Goal: Task Accomplishment & Management: Manage account settings

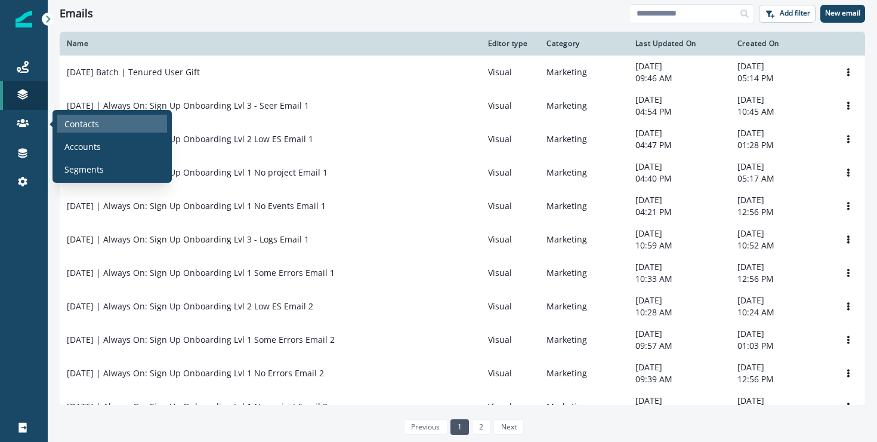
click at [82, 128] on p "Contacts" at bounding box center [81, 124] width 35 height 13
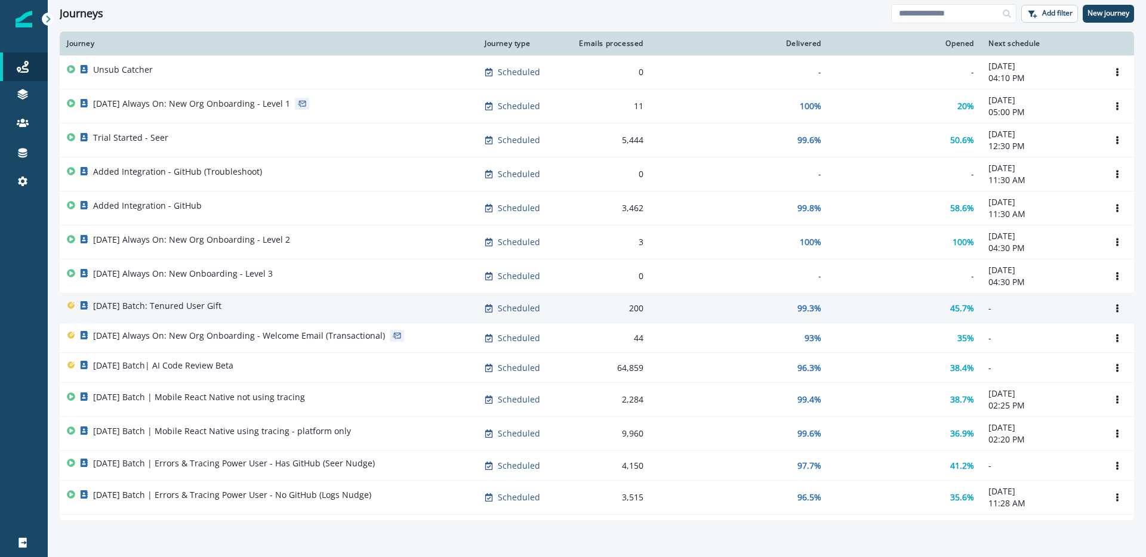
click at [221, 300] on p "2025-09-25 Batch: Tenured User Gift" at bounding box center [157, 306] width 128 height 12
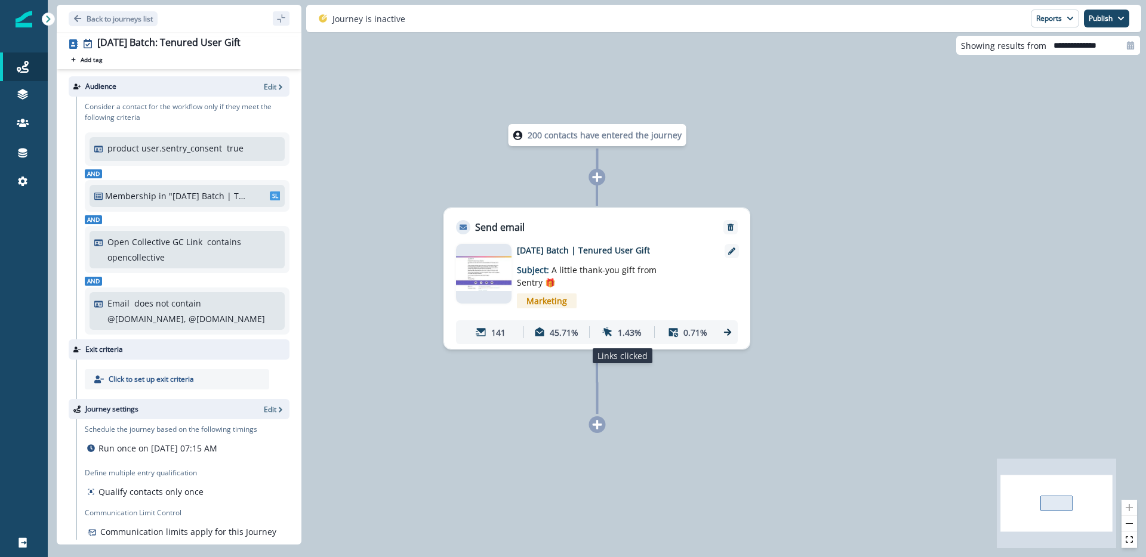
click at [616, 334] on div "1.43%" at bounding box center [622, 333] width 60 height 22
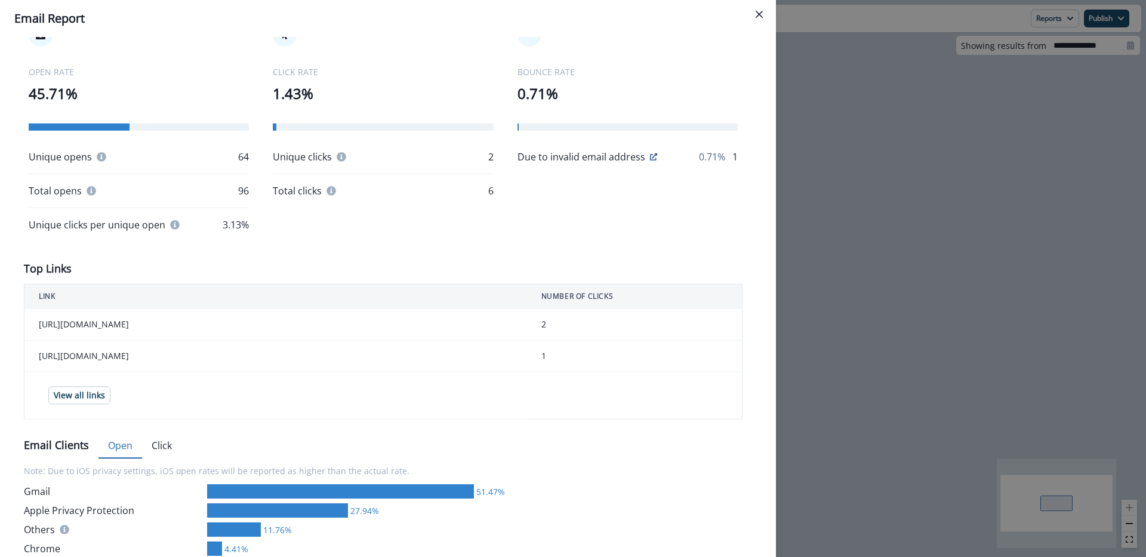
scroll to position [340, 0]
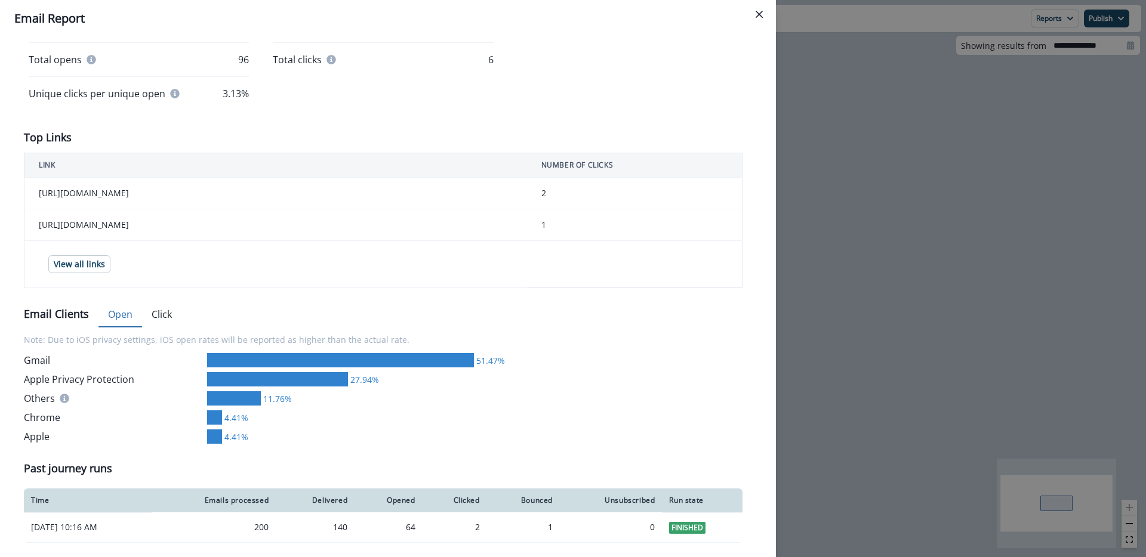
click at [175, 314] on button "Click" at bounding box center [161, 315] width 39 height 25
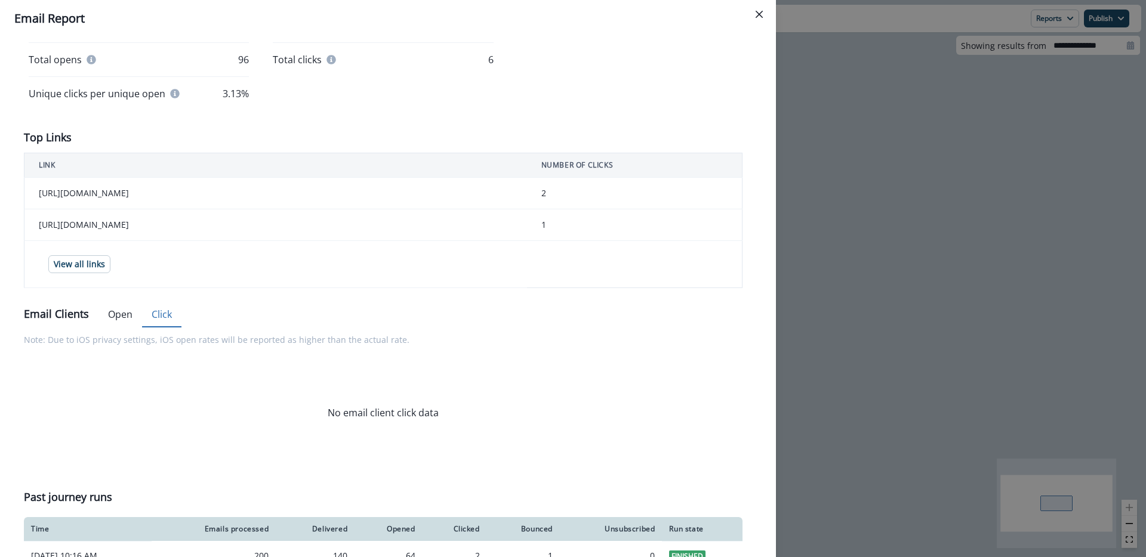
scroll to position [369, 0]
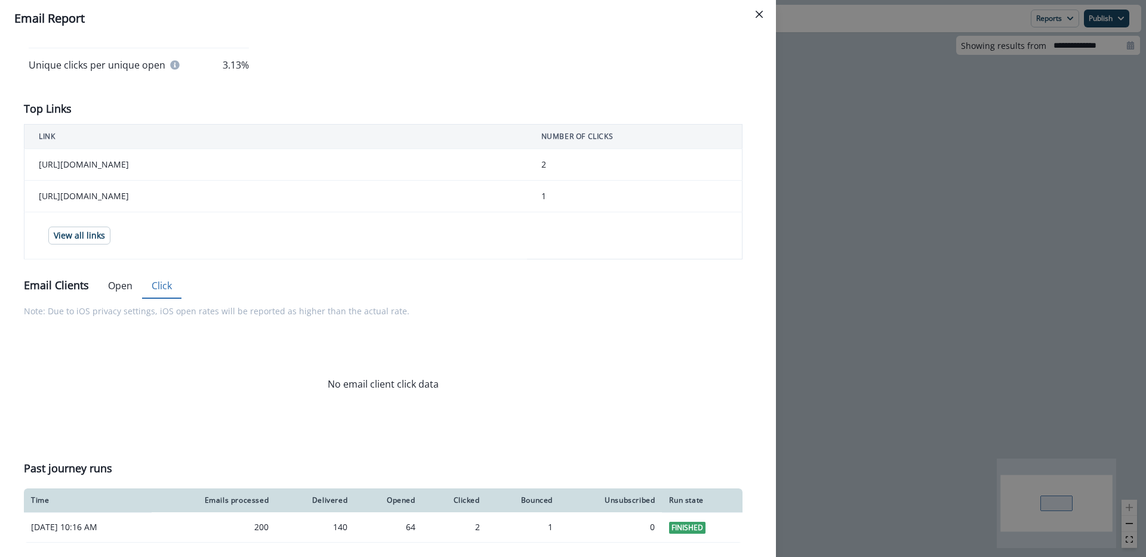
click at [905, 260] on div "**********" at bounding box center [573, 278] width 1146 height 557
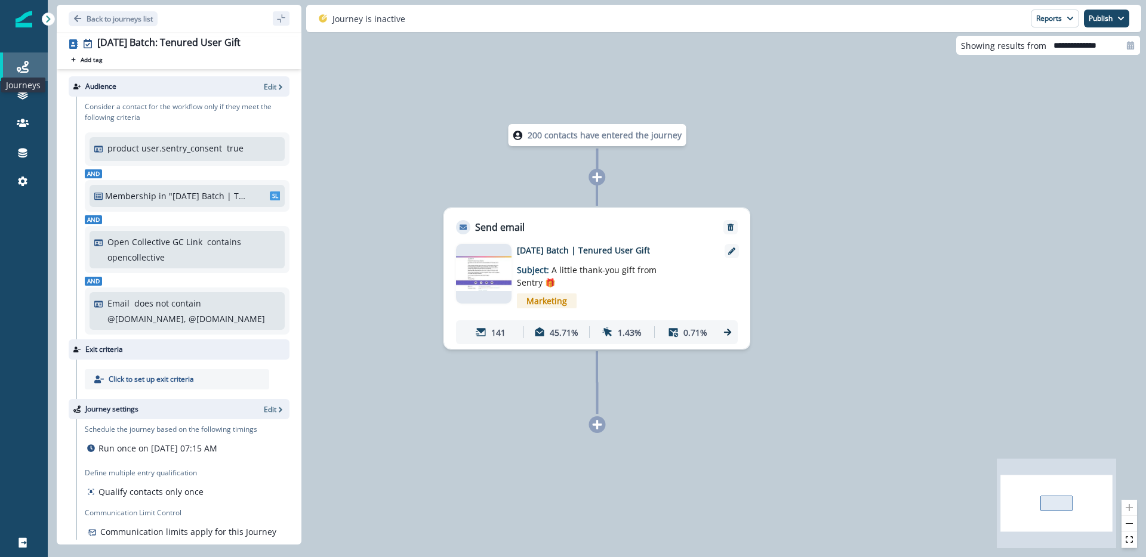
click at [21, 63] on icon at bounding box center [23, 67] width 12 height 12
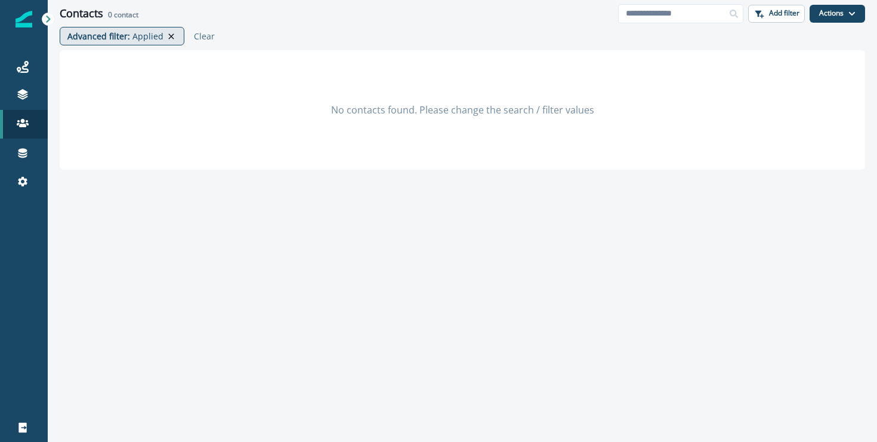
click at [170, 35] on icon at bounding box center [171, 37] width 11 height 10
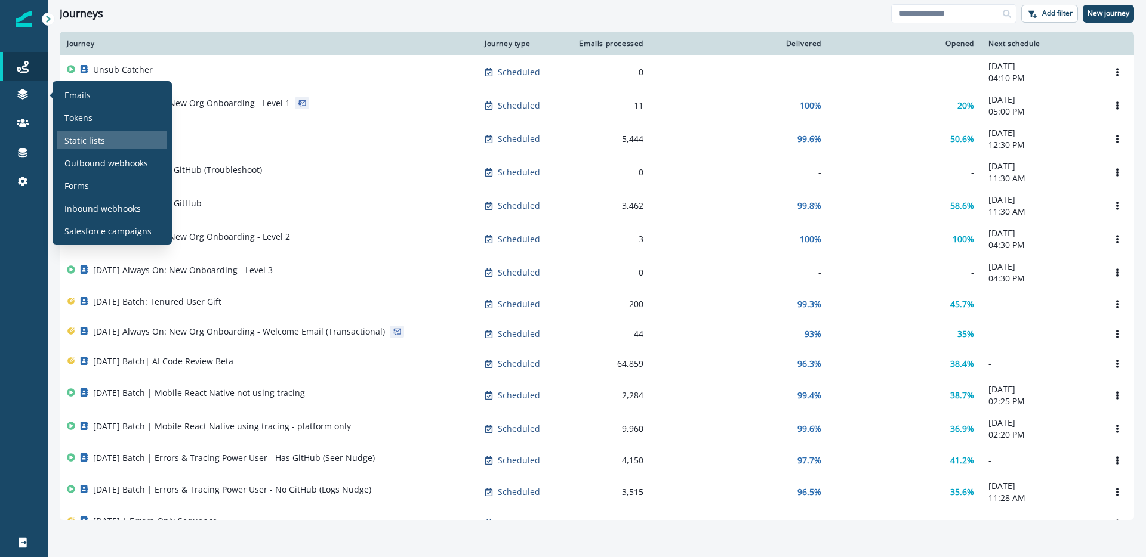
click at [123, 138] on div "Static lists" at bounding box center [112, 140] width 110 height 18
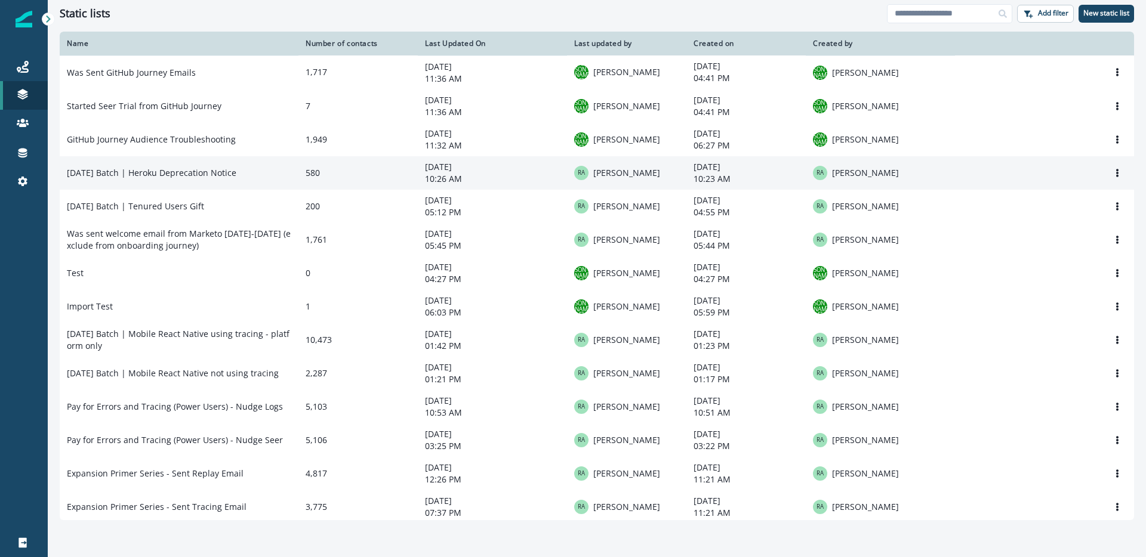
click at [171, 178] on td "2025-09-25 Batch | Heroku Deprecation Notice" at bounding box center [179, 172] width 239 height 33
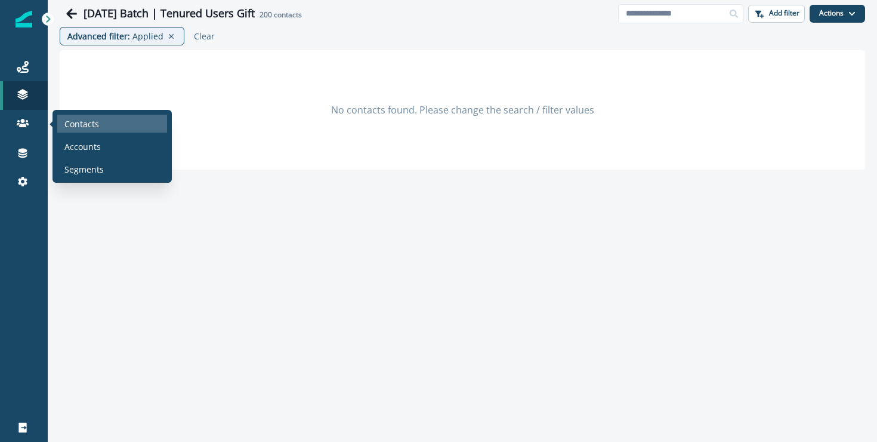
click at [95, 125] on p "Contacts" at bounding box center [81, 124] width 35 height 13
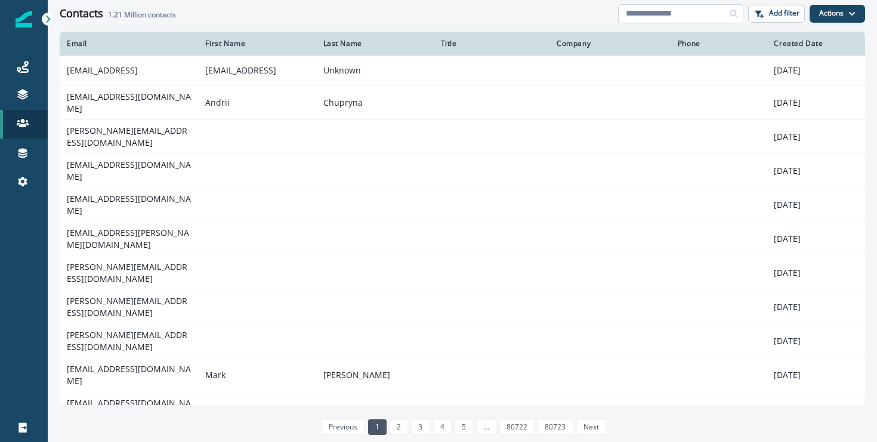
click at [687, 13] on input at bounding box center [680, 13] width 125 height 19
paste input "**********"
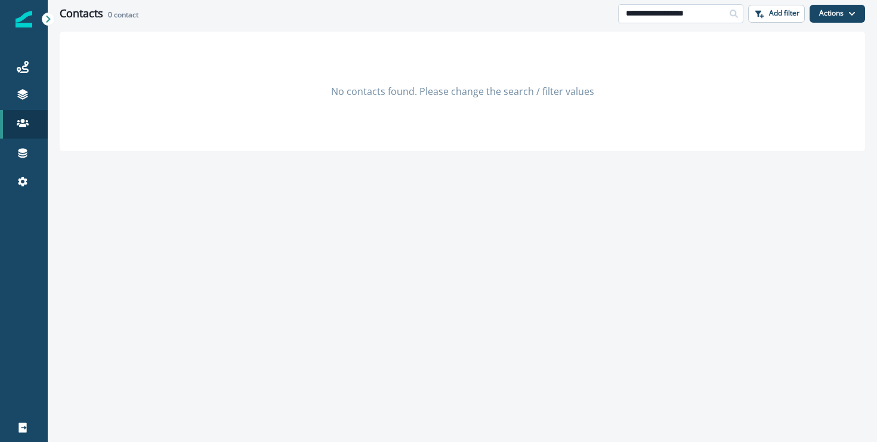
click at [690, 12] on input "**********" at bounding box center [680, 13] width 125 height 19
paste input "*"
click at [709, 10] on input "**********" at bounding box center [680, 13] width 125 height 19
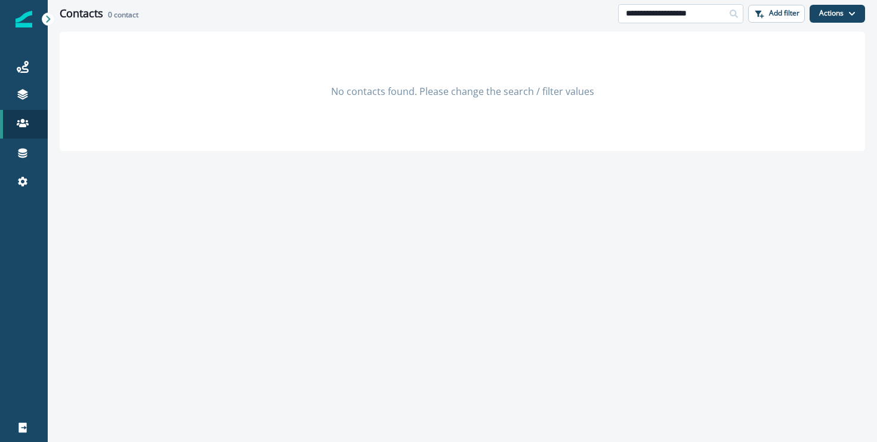
click at [709, 10] on input "**********" at bounding box center [680, 13] width 125 height 19
paste input
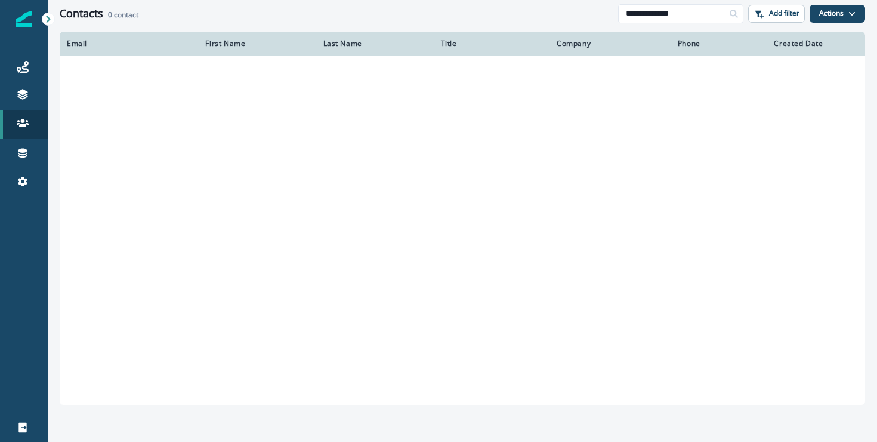
click at [736, 12] on icon at bounding box center [734, 14] width 8 height 8
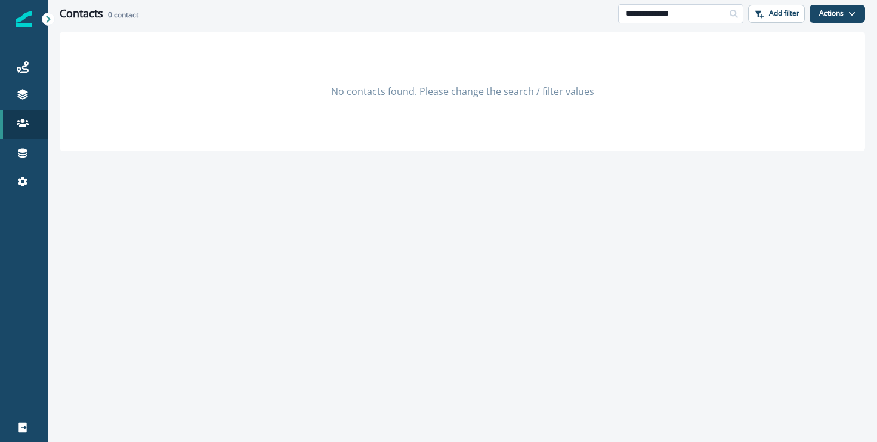
click at [690, 17] on input "**********" at bounding box center [680, 13] width 125 height 19
paste input "*********"
type input "**********"
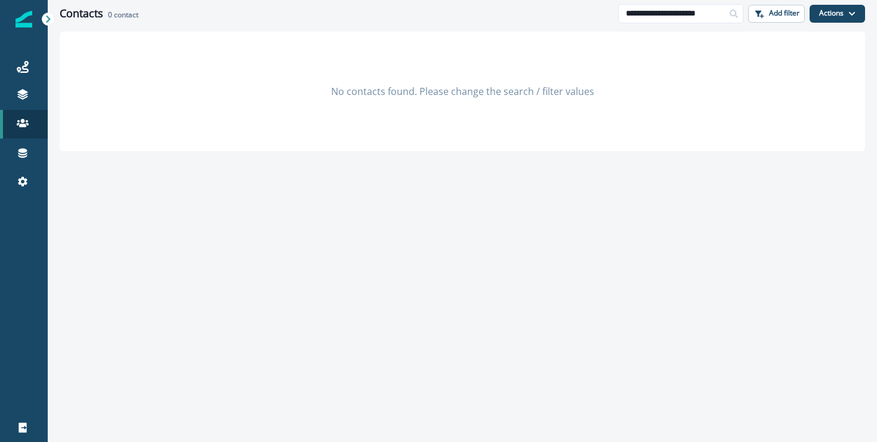
click at [737, 13] on icon at bounding box center [734, 14] width 8 height 8
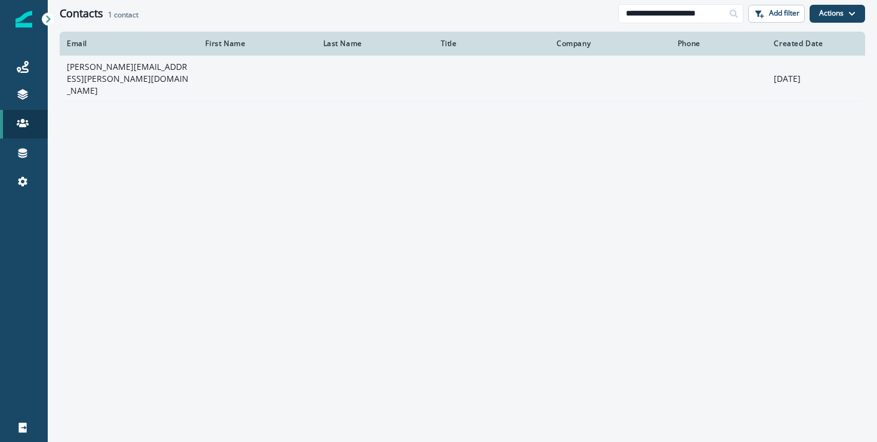
click at [143, 72] on td "[PERSON_NAME][EMAIL_ADDRESS][PERSON_NAME][DOMAIN_NAME]" at bounding box center [129, 79] width 138 height 46
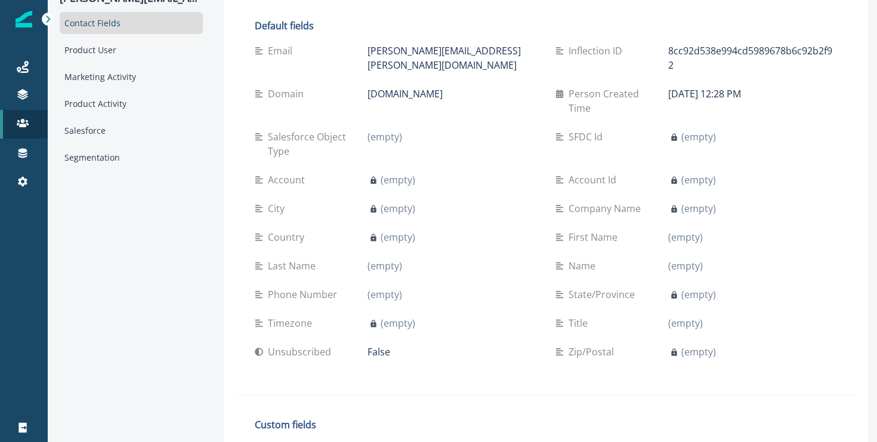
scroll to position [33, 0]
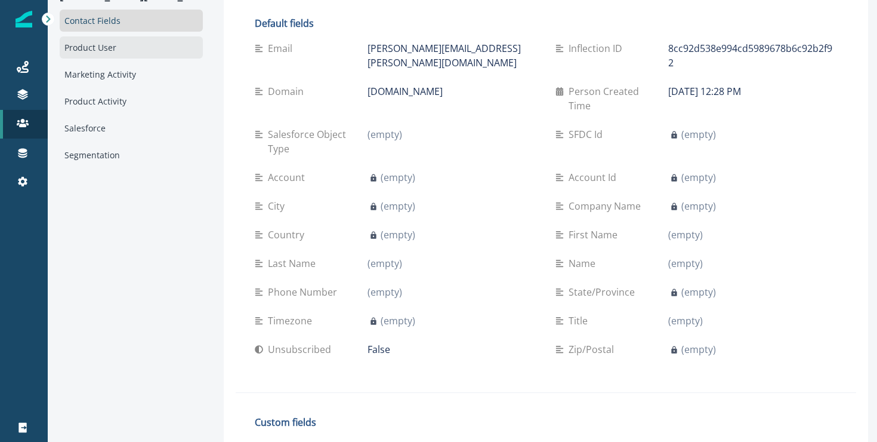
click at [89, 52] on div "Product User" at bounding box center [131, 47] width 143 height 22
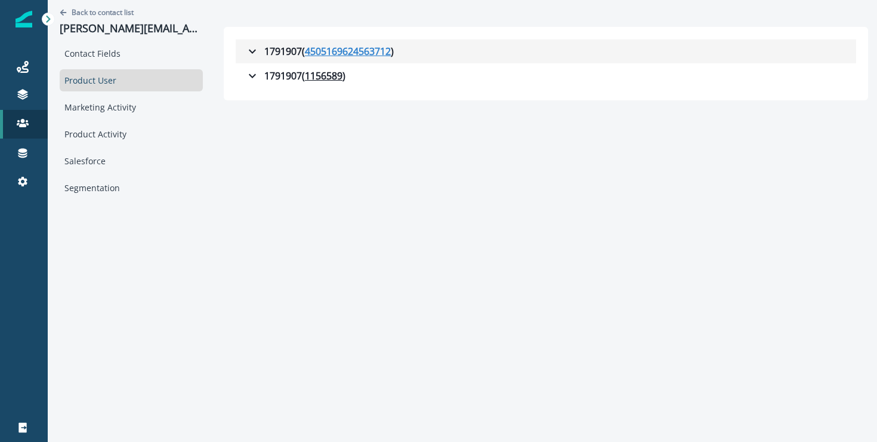
click at [352, 50] on u "4505169624563712" at bounding box center [348, 51] width 86 height 14
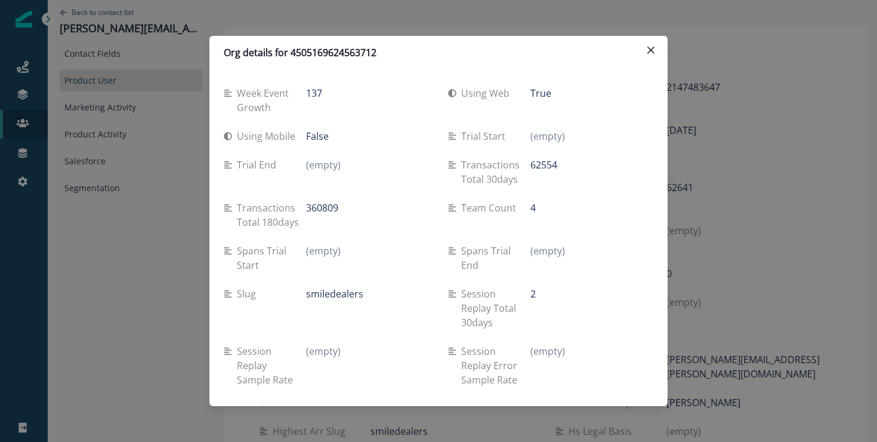
click at [763, 245] on div "Org details for 4505169624563712 Week event growth 137 Using web True Using mob…" at bounding box center [438, 221] width 877 height 442
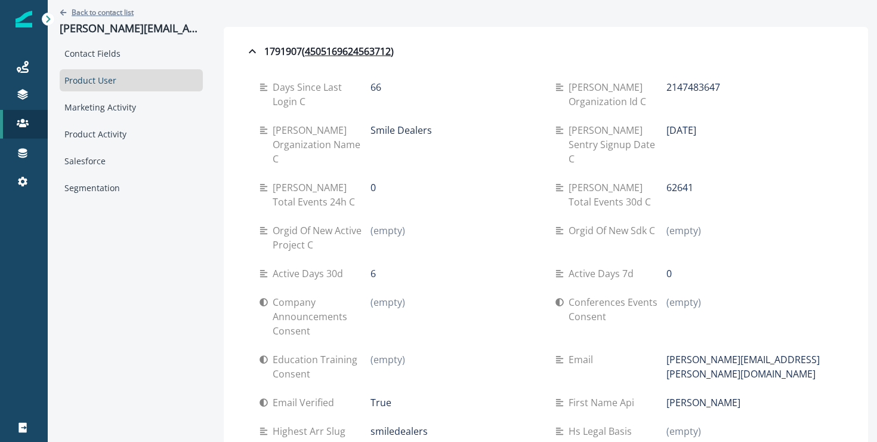
click at [116, 10] on p "Back to contact list" at bounding box center [103, 12] width 62 height 10
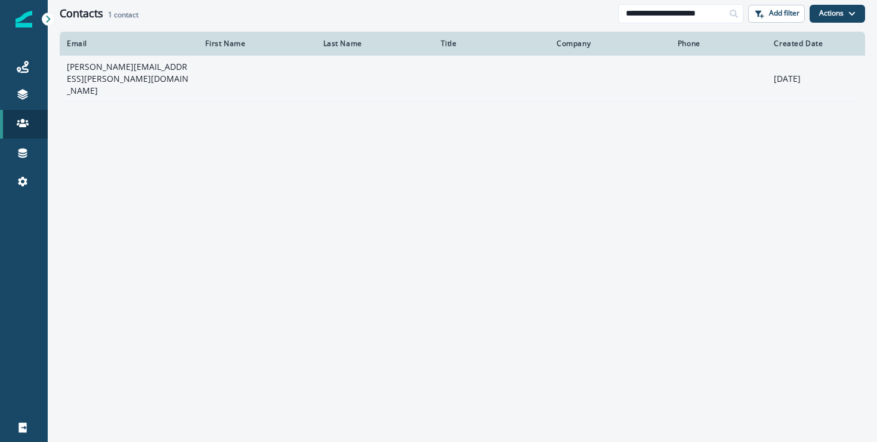
click at [249, 56] on td at bounding box center [257, 79] width 118 height 46
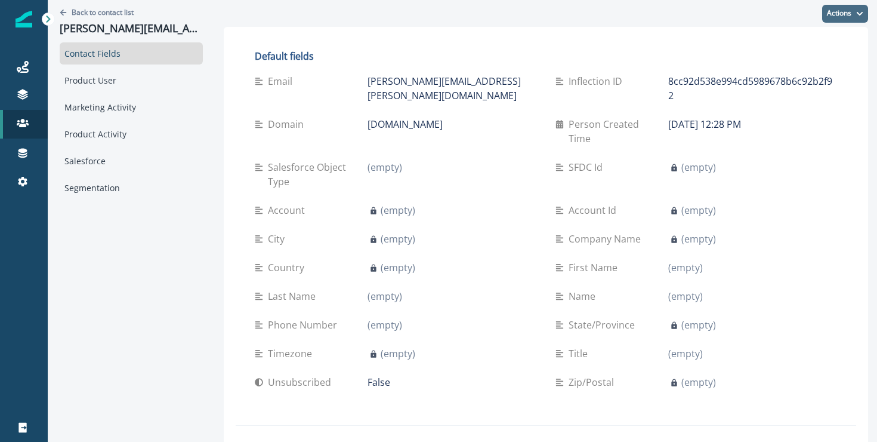
click at [840, 12] on button "Actions" at bounding box center [845, 14] width 46 height 18
click at [775, 12] on div "Actions Edit Delete" at bounding box center [546, 13] width 645 height 27
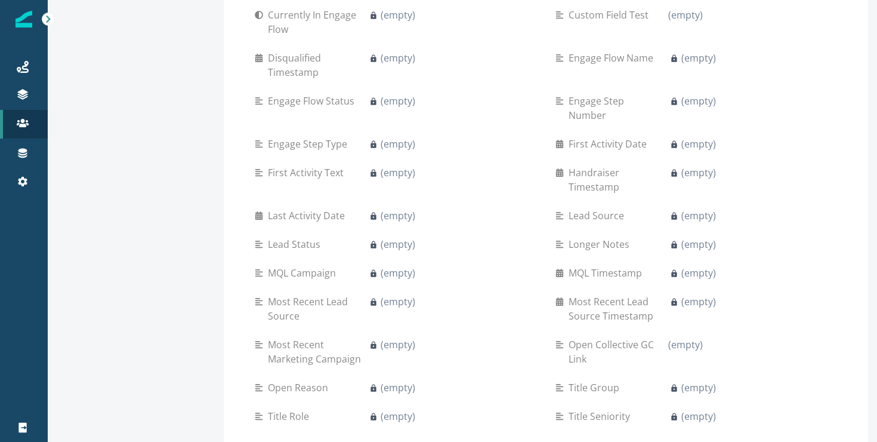
scroll to position [650, 0]
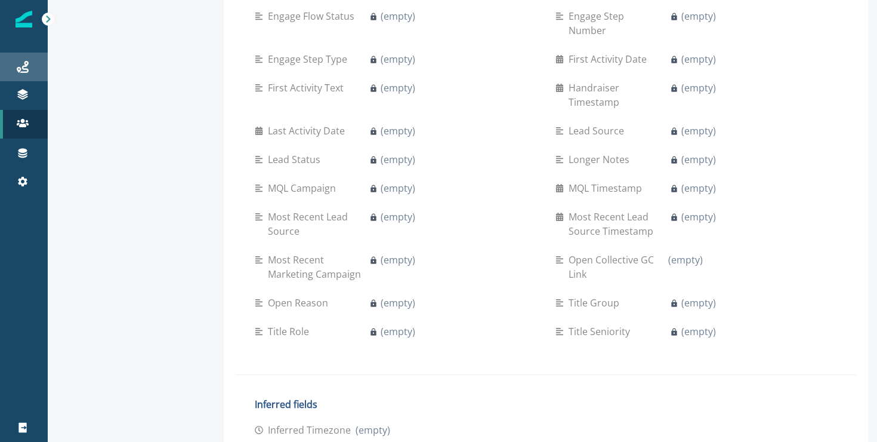
click at [32, 64] on div "Journeys" at bounding box center [24, 67] width 38 height 14
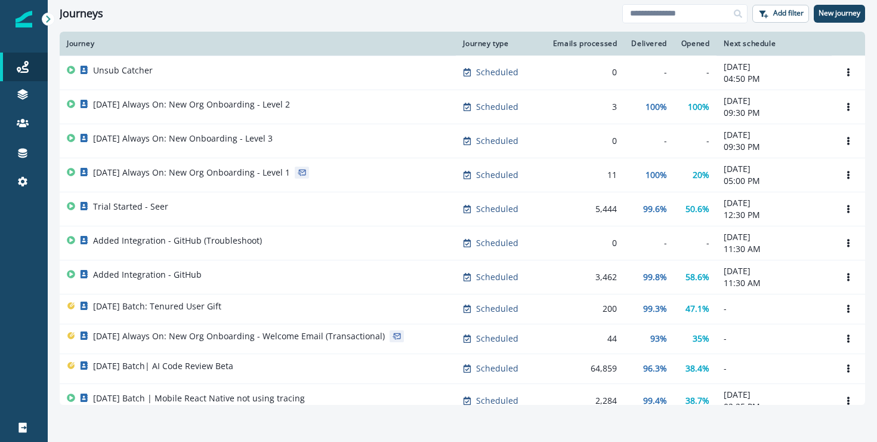
click at [16, 28] on div at bounding box center [24, 19] width 17 height 38
click at [45, 20] on icon at bounding box center [48, 19] width 8 height 8
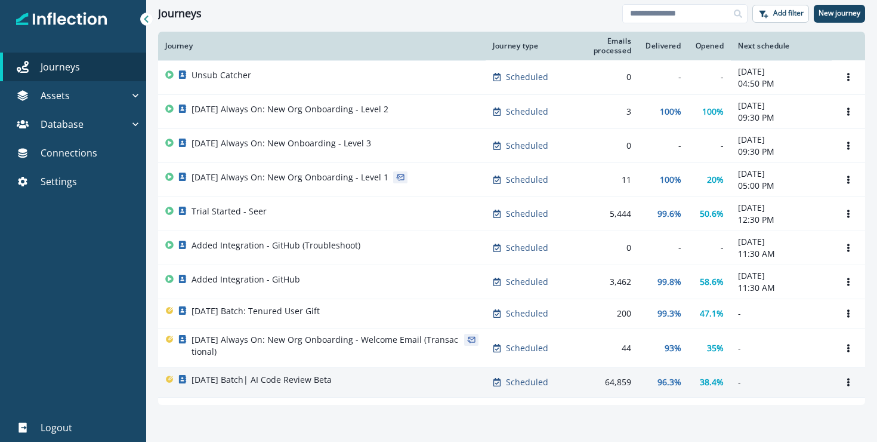
click at [378, 393] on td "[DATE] Batch| AI Code Review Beta" at bounding box center [322, 382] width 328 height 30
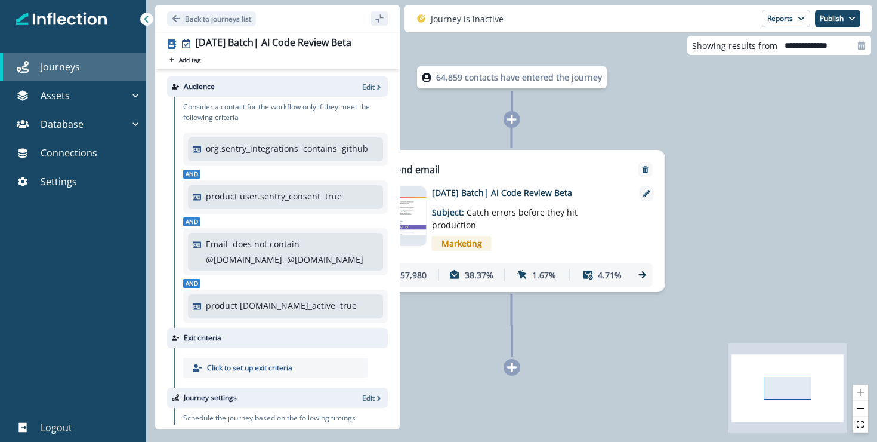
click at [75, 58] on link "Journeys" at bounding box center [73, 67] width 146 height 29
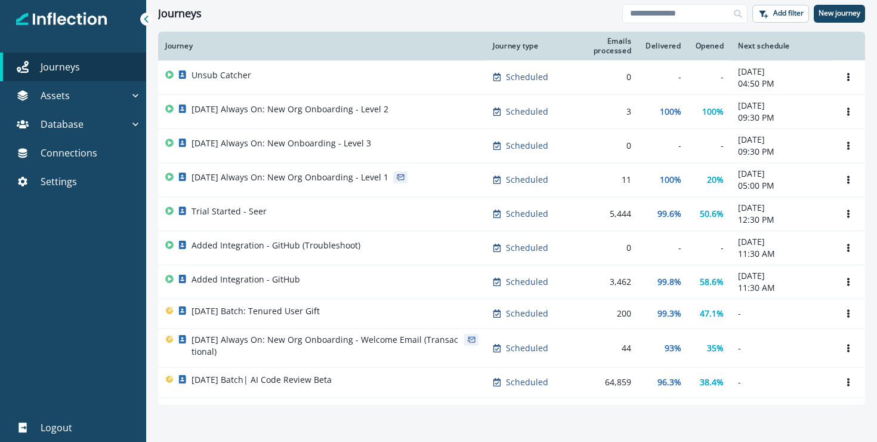
click at [60, 260] on div at bounding box center [73, 311] width 146 height 203
click at [79, 110] on button "Database" at bounding box center [73, 124] width 146 height 29
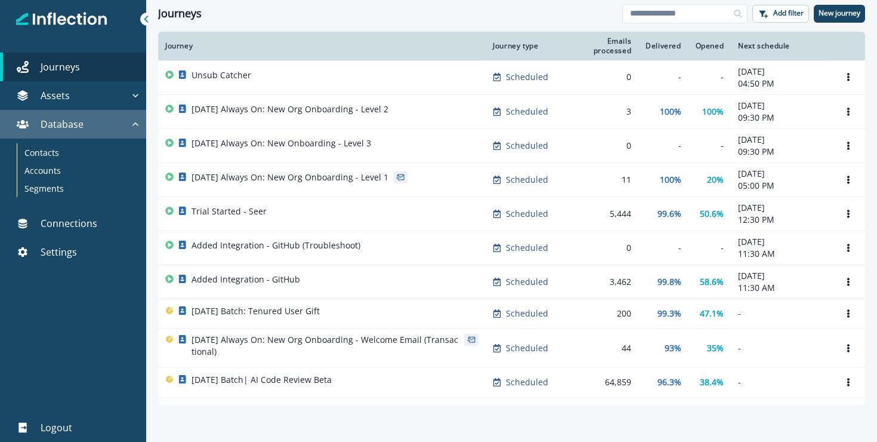
click at [78, 112] on button "Database" at bounding box center [73, 124] width 146 height 29
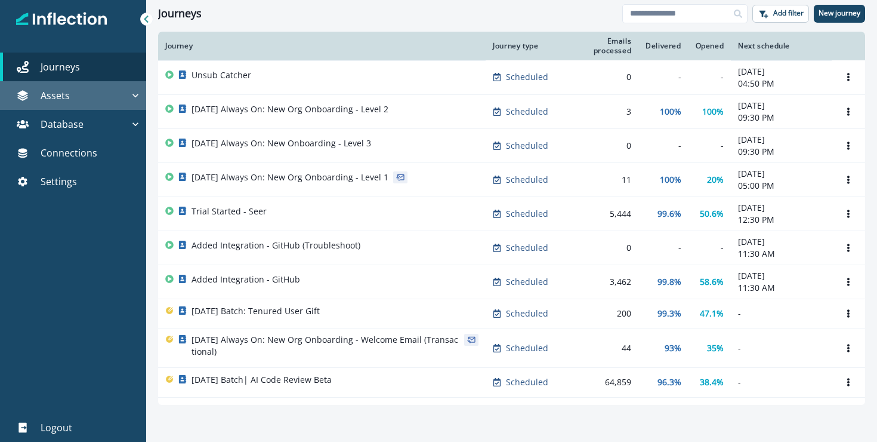
click at [83, 92] on div "Assets" at bounding box center [67, 95] width 125 height 14
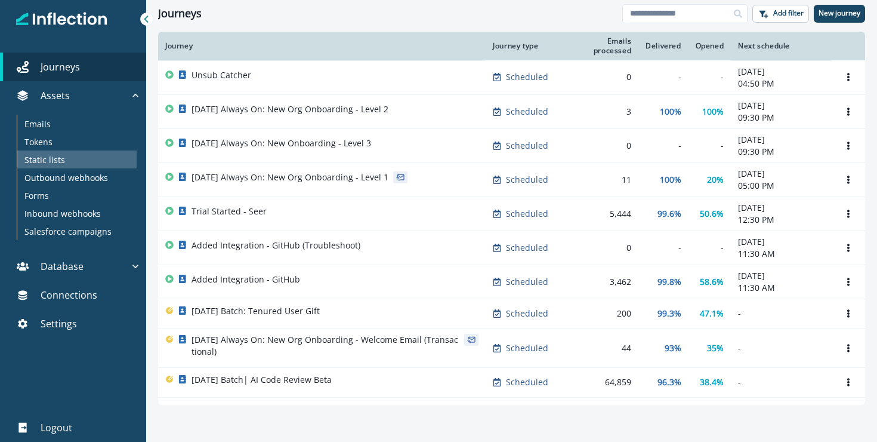
click at [53, 153] on p "Static lists" at bounding box center [44, 159] width 41 height 13
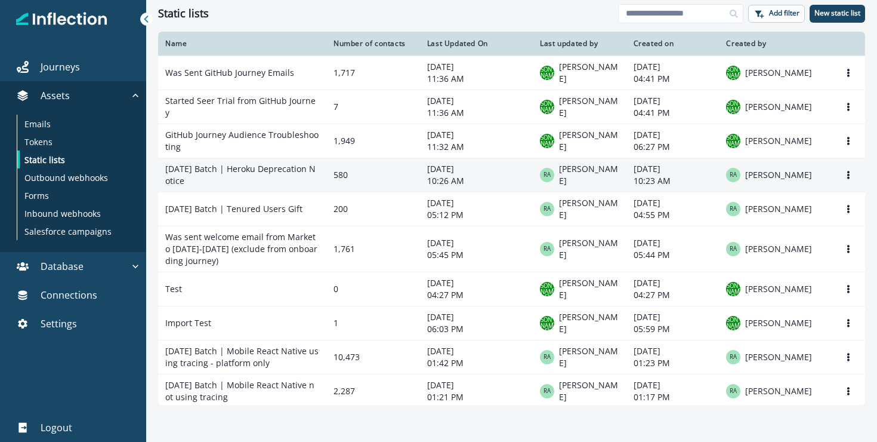
click at [292, 188] on td "[DATE] Batch | Heroku Deprecation Notice" at bounding box center [242, 175] width 168 height 34
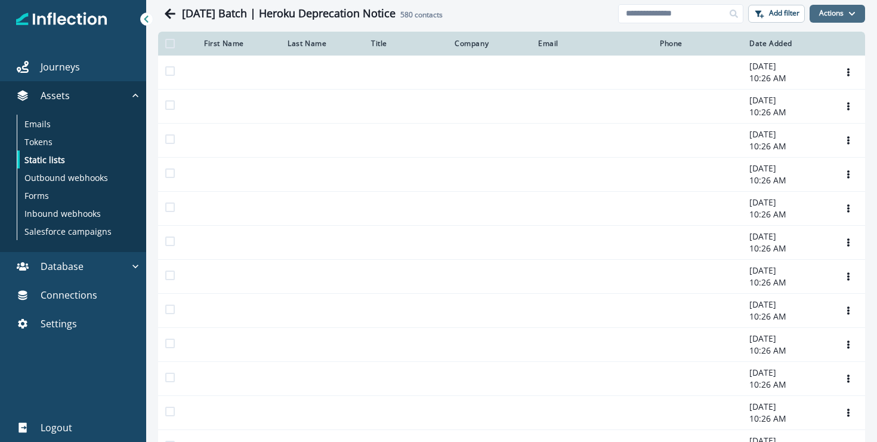
click at [816, 14] on button "Actions" at bounding box center [838, 14] width 56 height 18
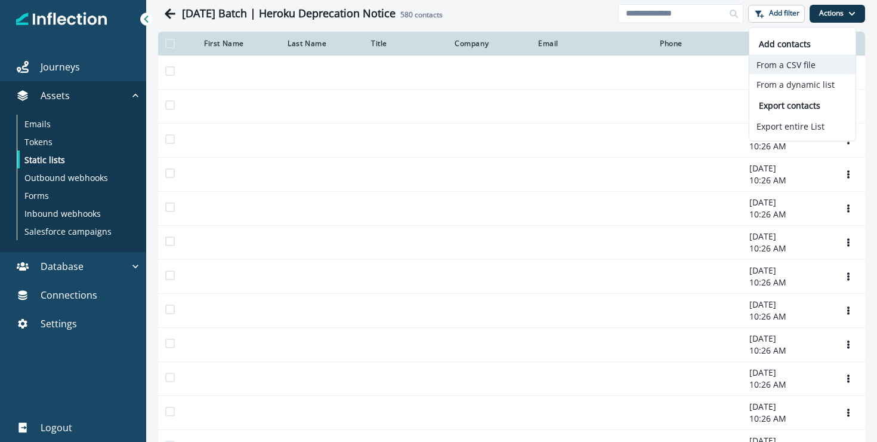
click at [788, 69] on button "From a CSV file" at bounding box center [803, 65] width 106 height 20
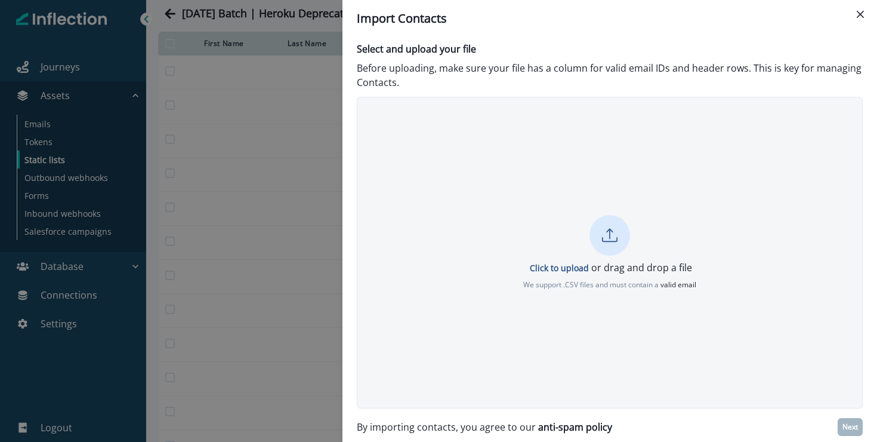
click at [565, 260] on div "Click to upload or drag and drop a file We support .CSV files and must contain …" at bounding box center [609, 252] width 505 height 75
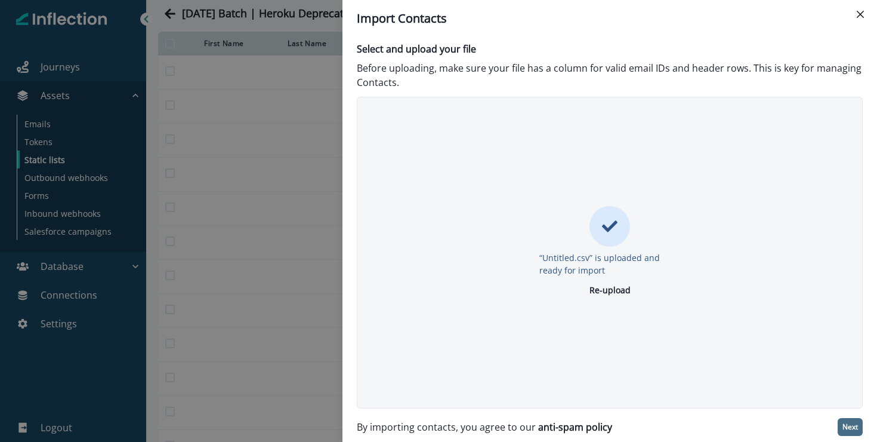
click at [847, 423] on p "Next" at bounding box center [851, 427] width 16 height 8
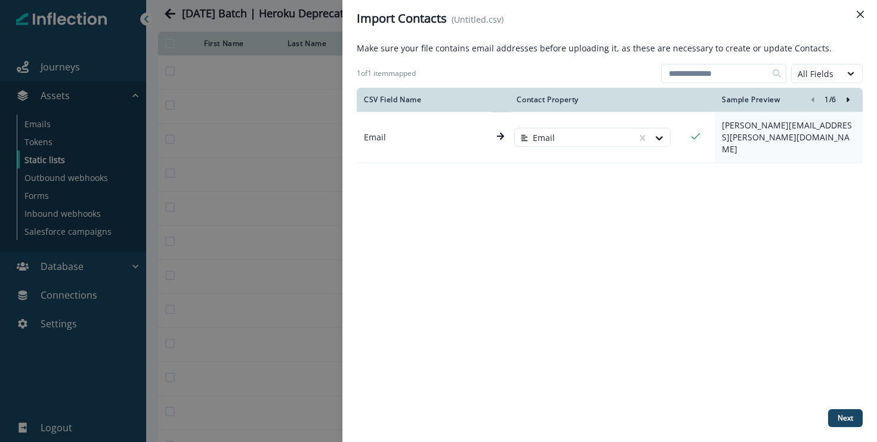
click at [849, 99] on icon "Right-forward-icon" at bounding box center [848, 99] width 3 height 5
click at [817, 98] on button "left-icon" at bounding box center [813, 100] width 14 height 14
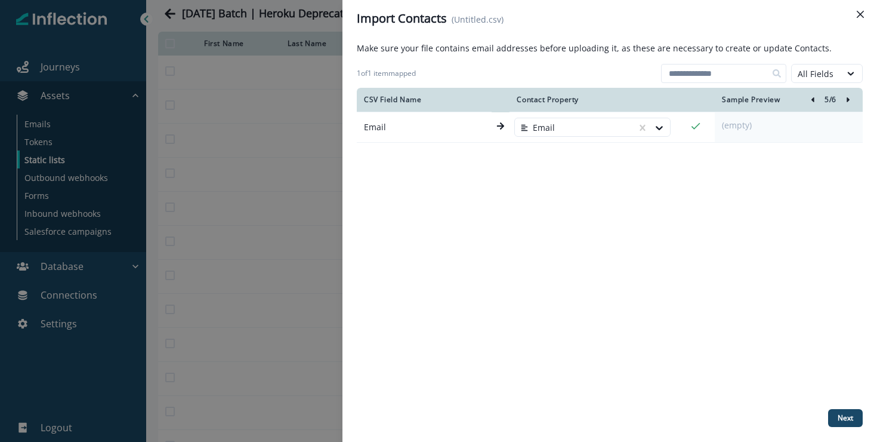
click at [810, 99] on icon "left-icon" at bounding box center [813, 99] width 8 height 8
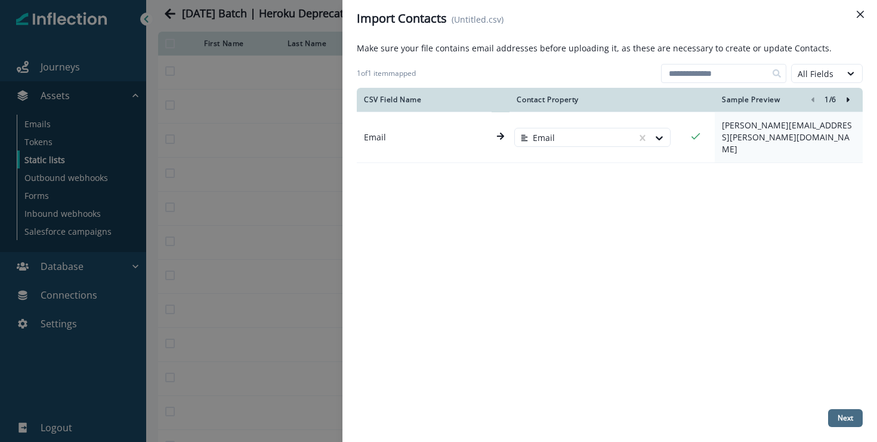
click at [847, 424] on button "Next" at bounding box center [845, 418] width 35 height 18
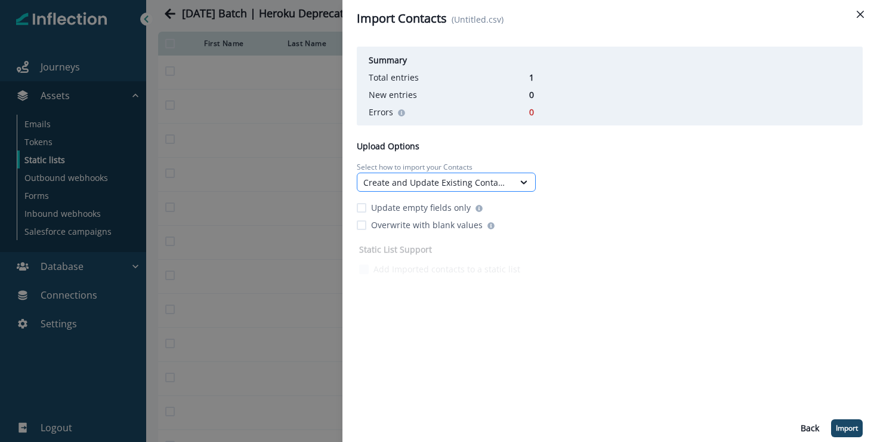
click at [461, 181] on div "Create and Update Existing Contacts" at bounding box center [435, 182] width 144 height 13
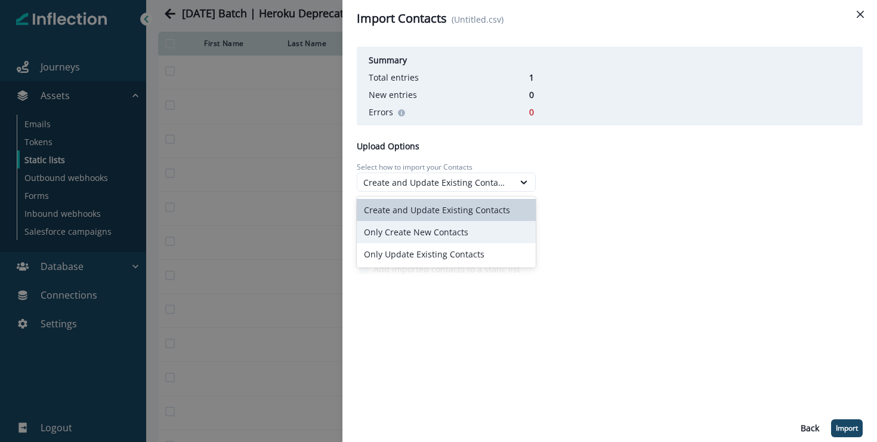
click at [420, 236] on div "Only Create New Contacts" at bounding box center [446, 232] width 179 height 22
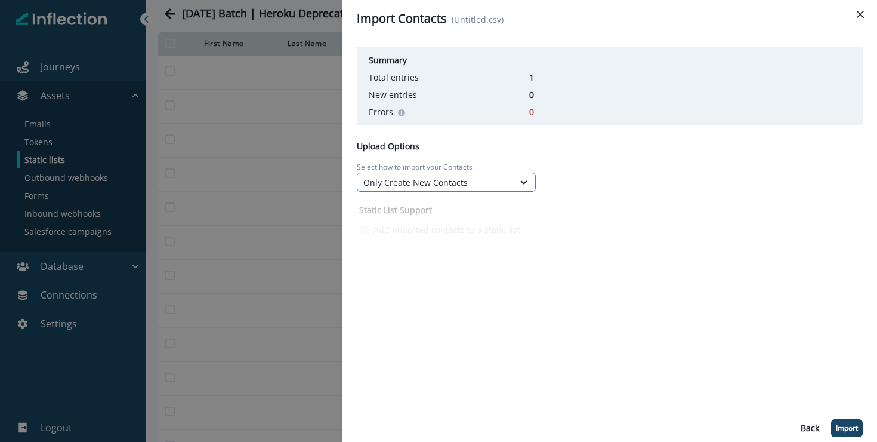
click at [448, 190] on div "Only Create New Contacts" at bounding box center [446, 181] width 179 height 19
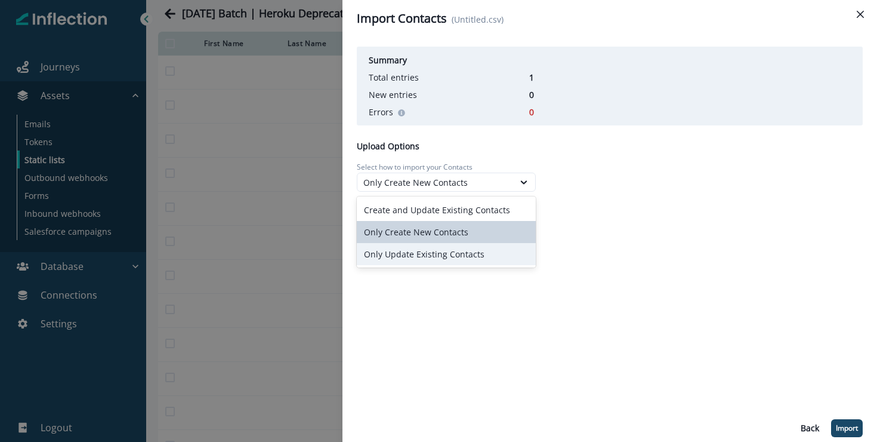
click at [411, 256] on div "Only Update Existing Contacts" at bounding box center [446, 254] width 179 height 22
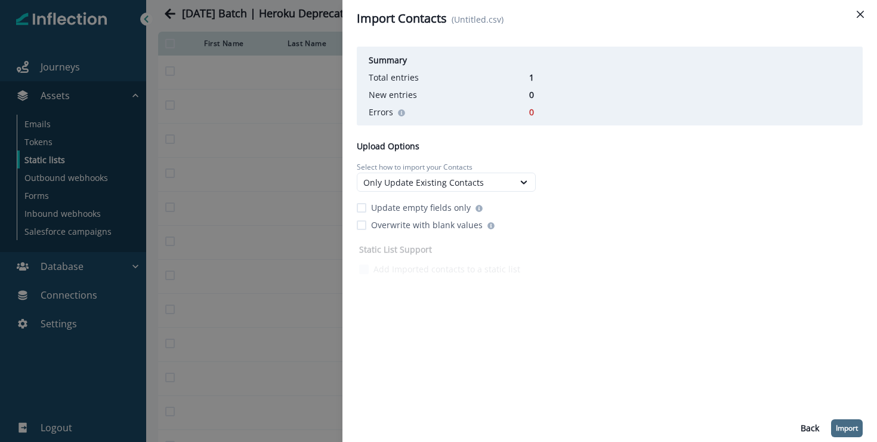
click at [847, 424] on p "Import" at bounding box center [847, 428] width 22 height 8
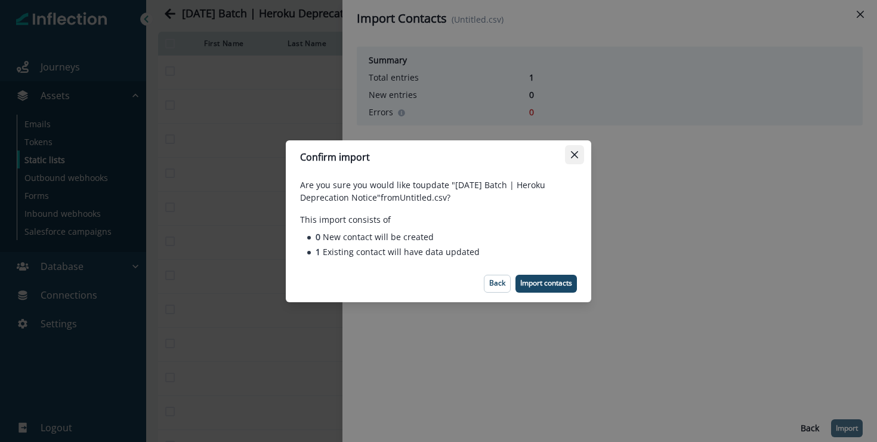
click at [576, 152] on icon "Close" at bounding box center [574, 153] width 7 height 7
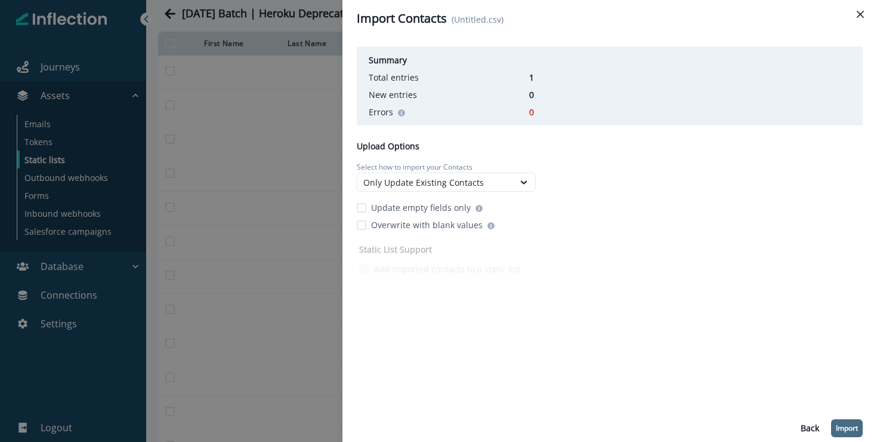
click at [845, 428] on p "Import" at bounding box center [847, 428] width 22 height 8
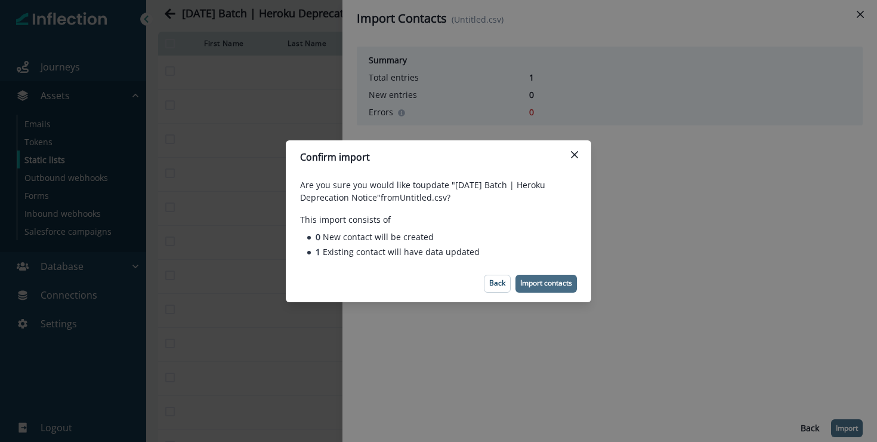
click at [548, 283] on p "Import contacts" at bounding box center [546, 283] width 52 height 8
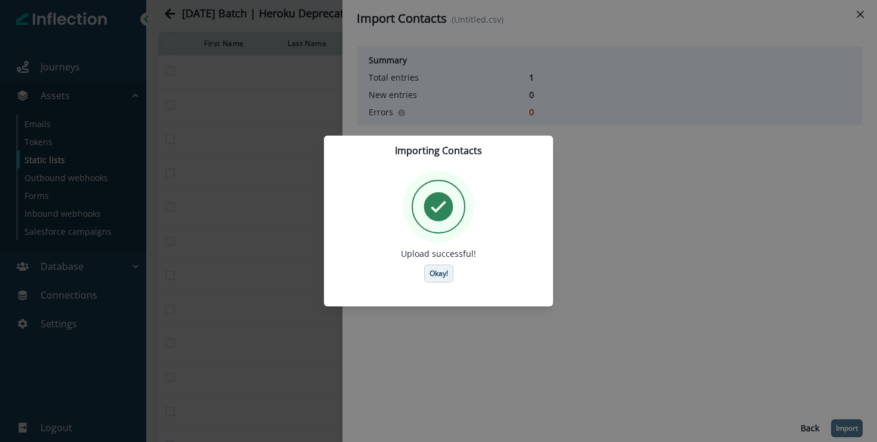
click at [430, 273] on p "Okay!" at bounding box center [439, 273] width 19 height 8
